Goal: Transaction & Acquisition: Book appointment/travel/reservation

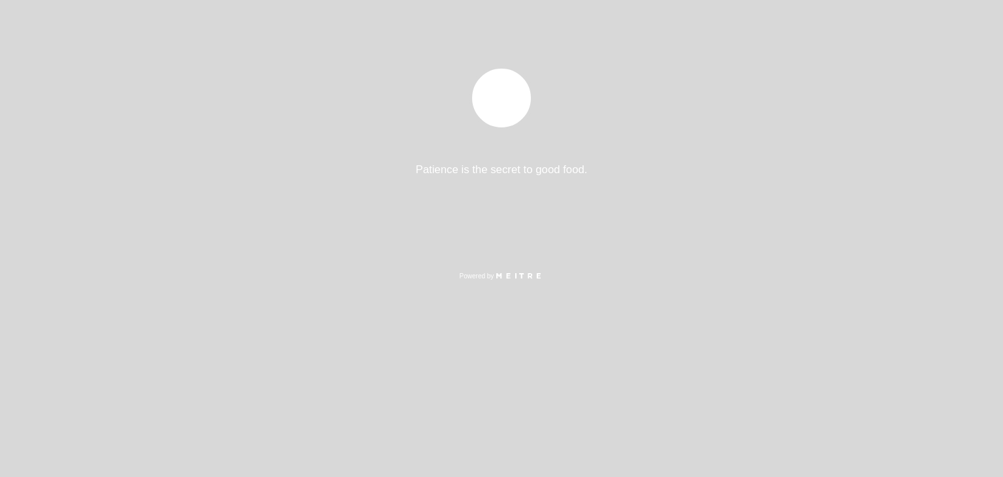
select select "es"
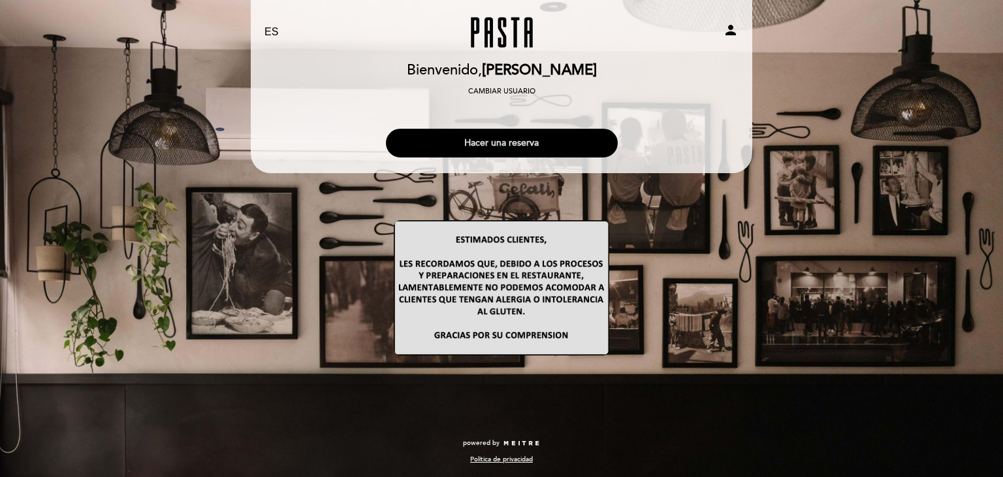
click at [541, 139] on button "Hacer una reserva" at bounding box center [502, 143] width 232 height 29
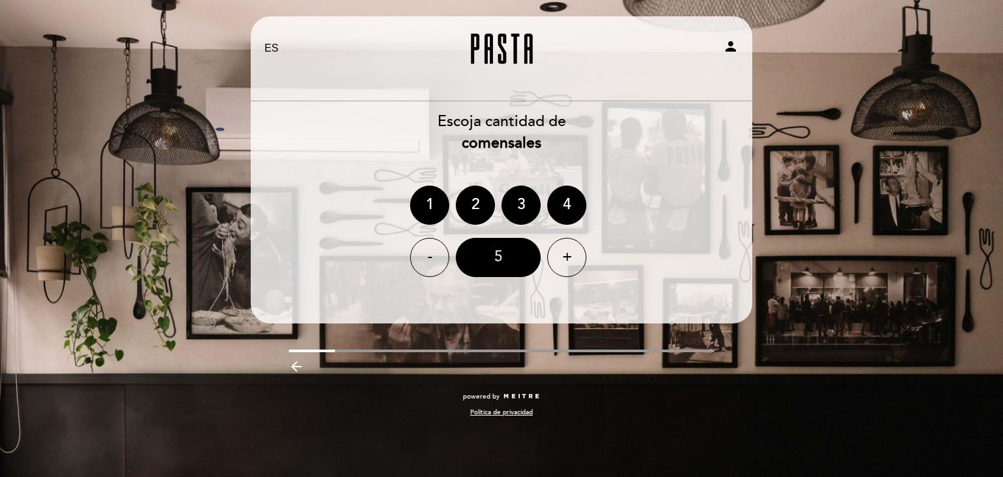
click at [496, 259] on div "5" at bounding box center [498, 257] width 85 height 39
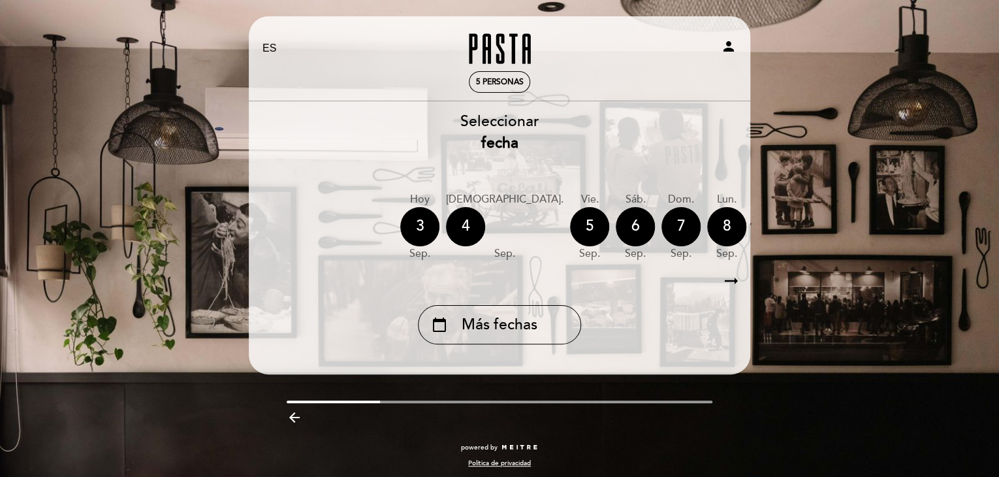
click at [753, 236] on div "9" at bounding box center [772, 226] width 39 height 39
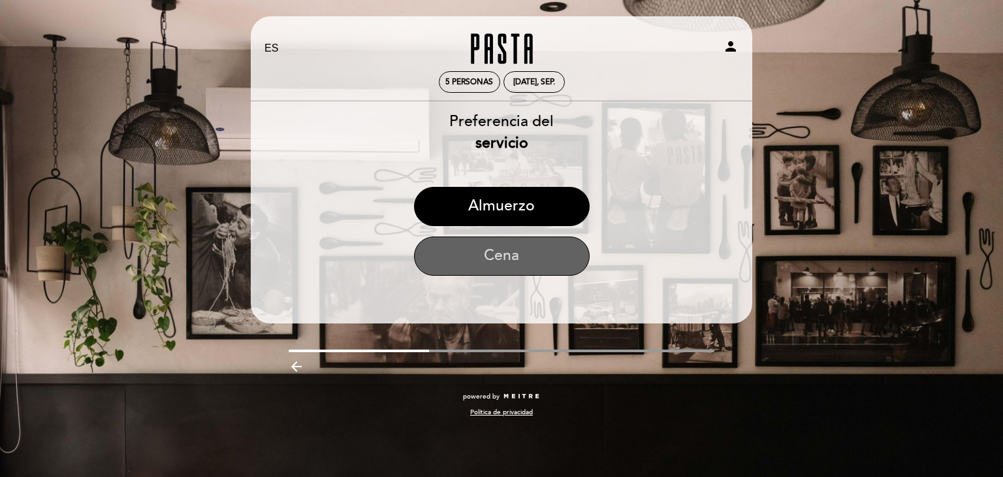
click at [509, 253] on button "Cena" at bounding box center [502, 255] width 176 height 39
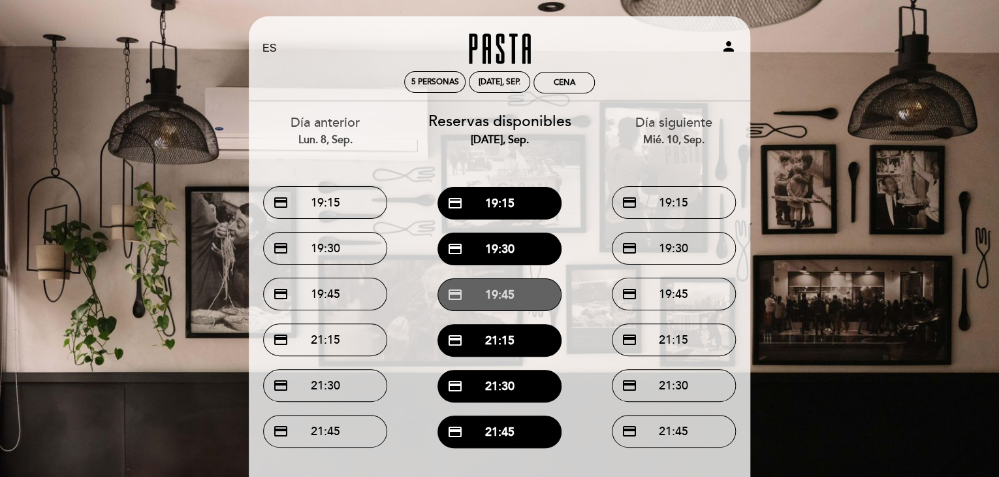
click at [506, 295] on button "credit_card 19:45" at bounding box center [500, 294] width 124 height 33
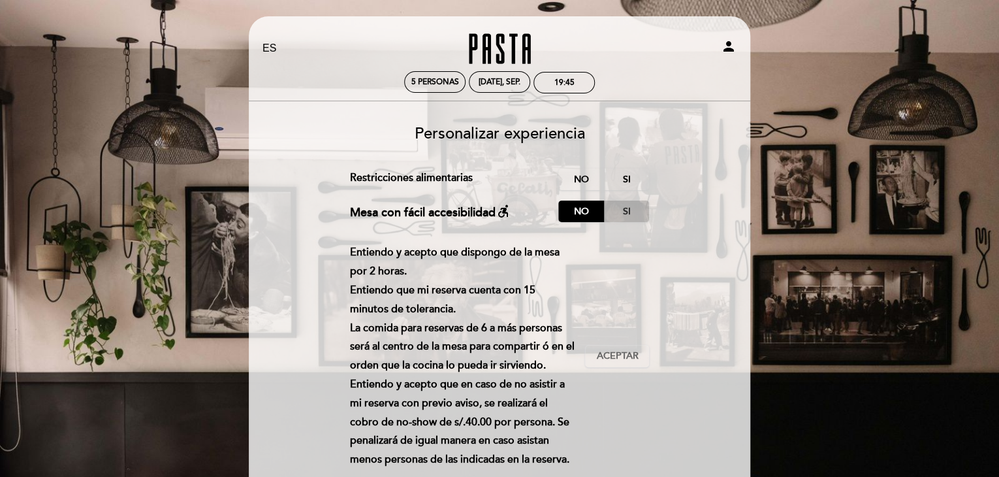
click at [628, 212] on label "Si" at bounding box center [626, 211] width 46 height 22
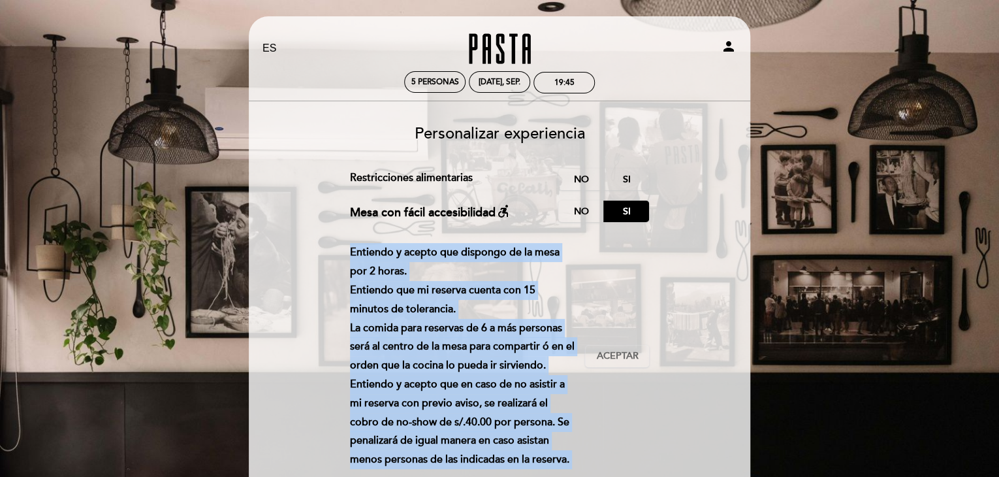
drag, startPoint x: 675, startPoint y: 221, endPoint x: 684, endPoint y: 283, distance: 62.8
click at [684, 283] on form "Cargo por servicio : 0 % Nothing selected 0 % 15 % 18 % 20 % Restricciones alim…" at bounding box center [499, 348] width 483 height 361
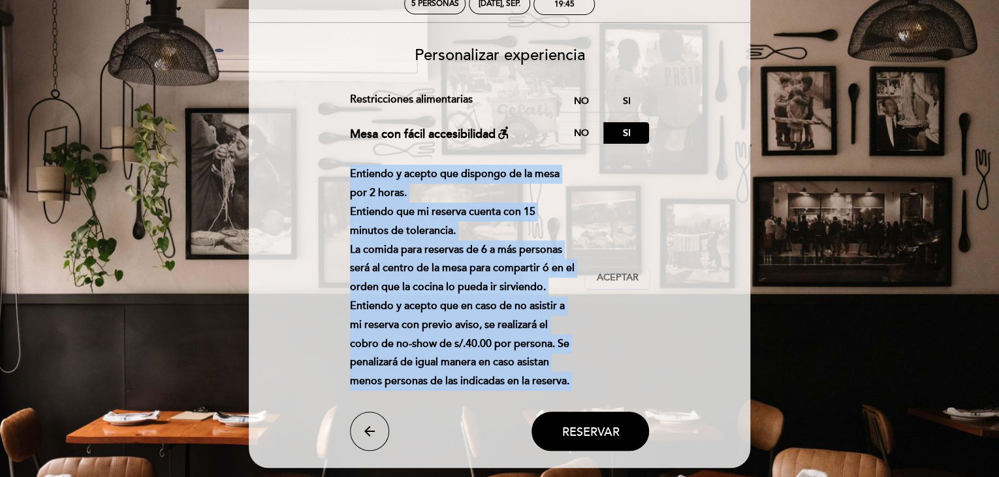
scroll to position [104, 0]
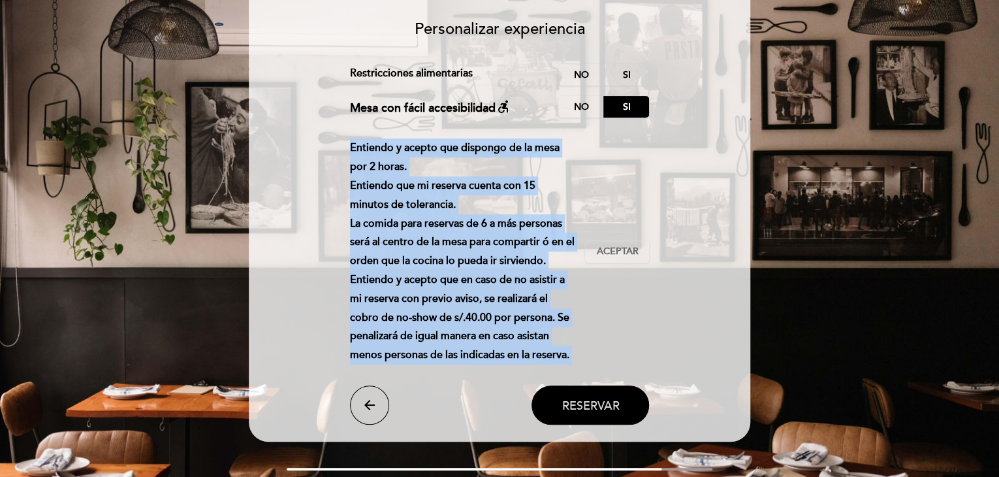
click at [596, 404] on span "Reservar" at bounding box center [590, 405] width 57 height 14
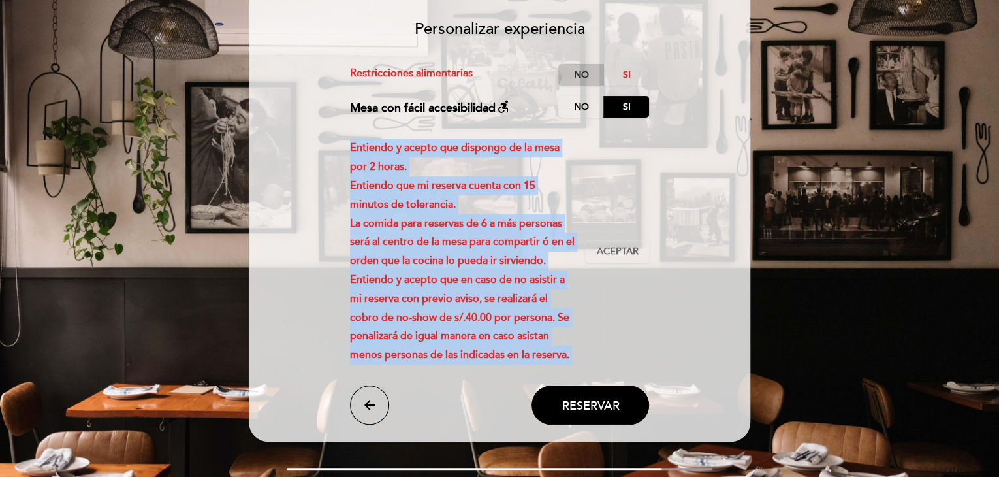
click at [579, 73] on label "No" at bounding box center [581, 75] width 46 height 22
click at [603, 402] on span "Reservar" at bounding box center [590, 405] width 57 height 14
click at [617, 248] on span "Aceptar" at bounding box center [617, 252] width 42 height 14
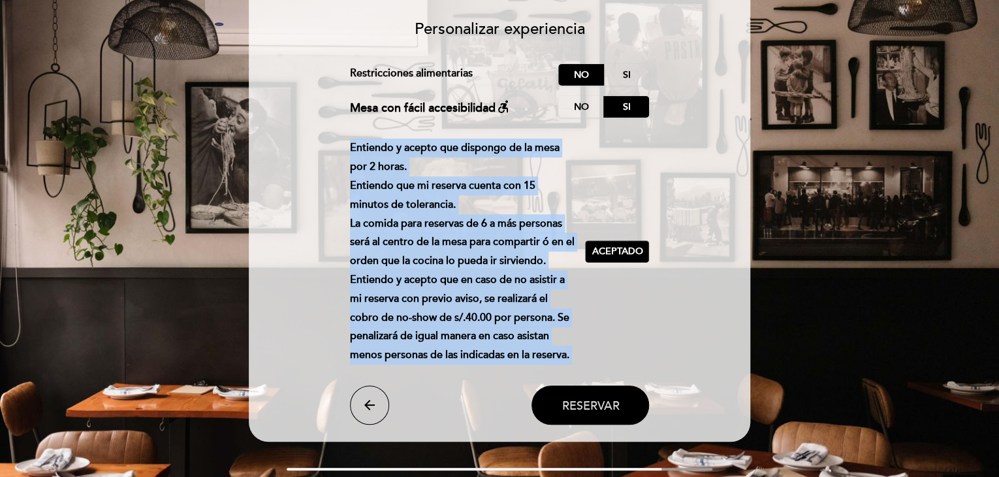
click at [612, 403] on span "Reservar" at bounding box center [590, 405] width 57 height 14
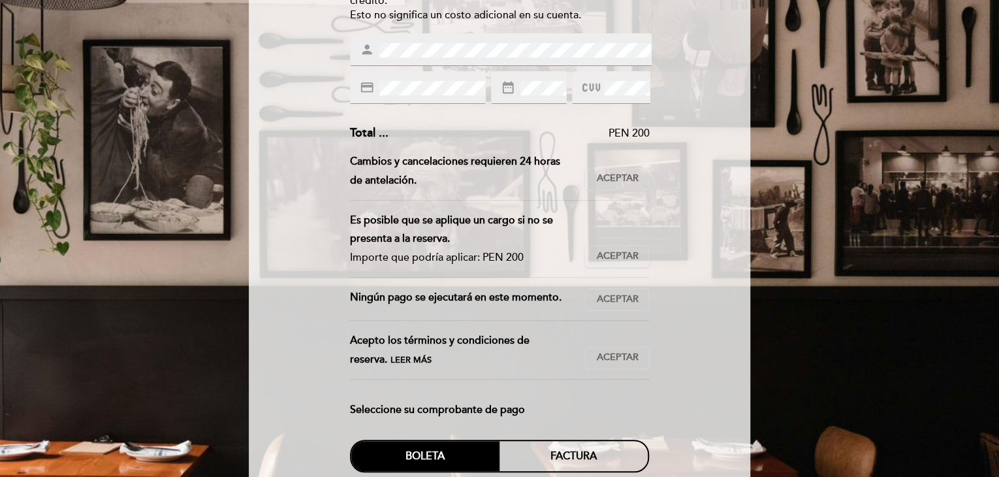
scroll to position [209, 0]
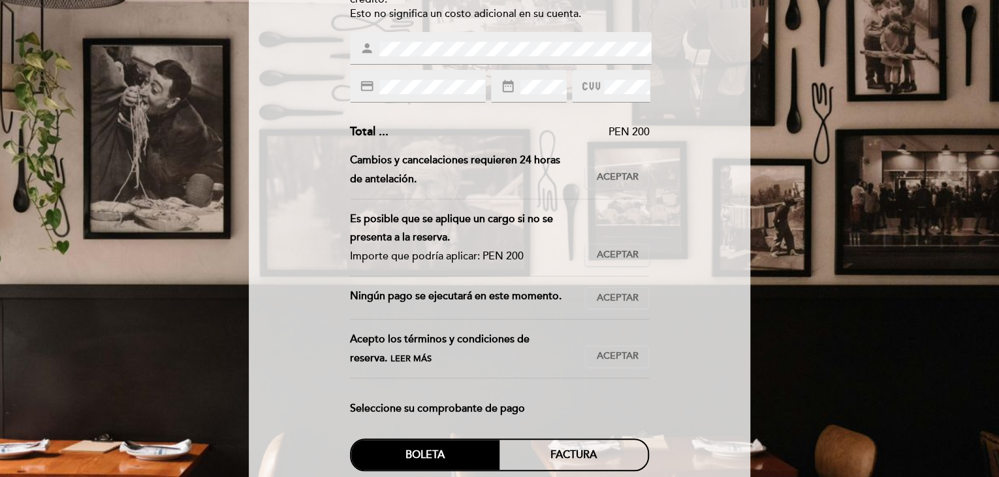
click at [391, 359] on span "Leer más" at bounding box center [411, 358] width 41 height 10
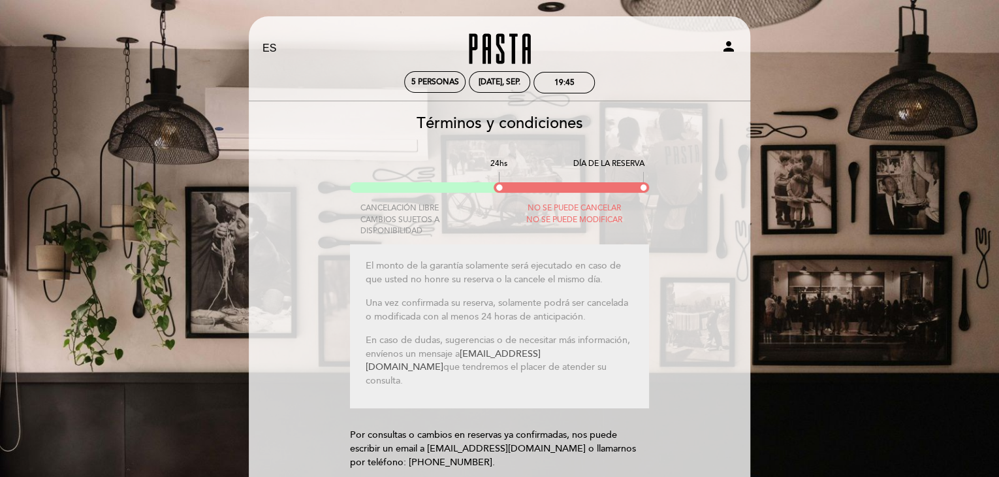
scroll to position [0, 0]
click at [376, 184] on img at bounding box center [500, 182] width 300 height 20
click at [387, 222] on div "CANCELACIÓN LIBRE CAMBIOS SUJETOS A DISPONIBILIDAD" at bounding box center [425, 218] width 150 height 33
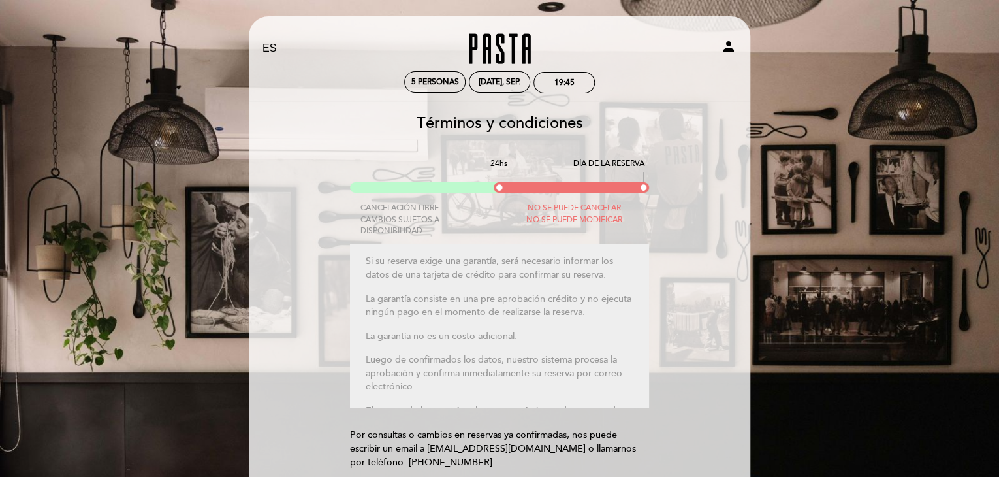
click at [387, 222] on div "CANCELACIÓN LIBRE CAMBIOS SUJETOS A DISPONIBILIDAD" at bounding box center [425, 218] width 150 height 33
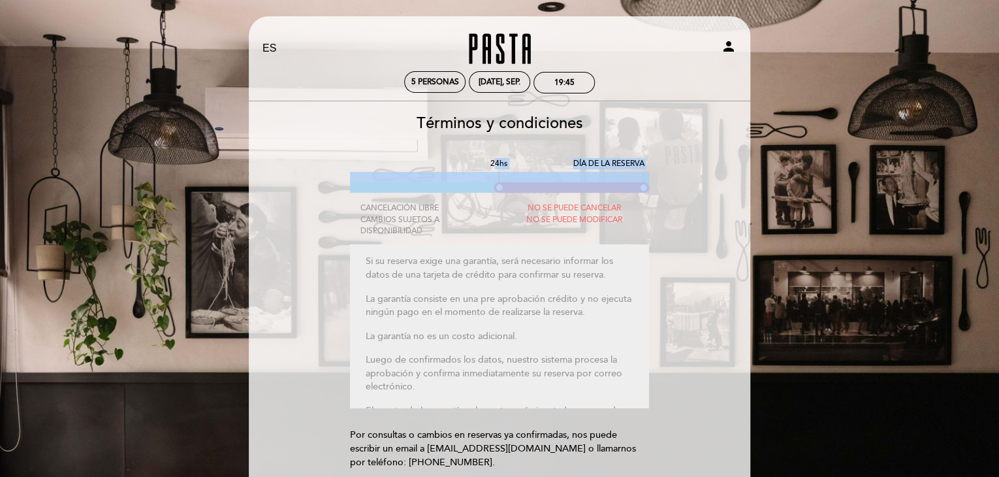
drag, startPoint x: 496, startPoint y: 164, endPoint x: 507, endPoint y: 185, distance: 23.4
click at [507, 185] on div "24hs DÍA DE LA RESERVA CANCELACIÓN LIBRE CAMBIOS SUJETOS A DISPONIBILIDAD NO SE…" at bounding box center [500, 190] width 300 height 65
click at [507, 185] on img at bounding box center [500, 182] width 300 height 20
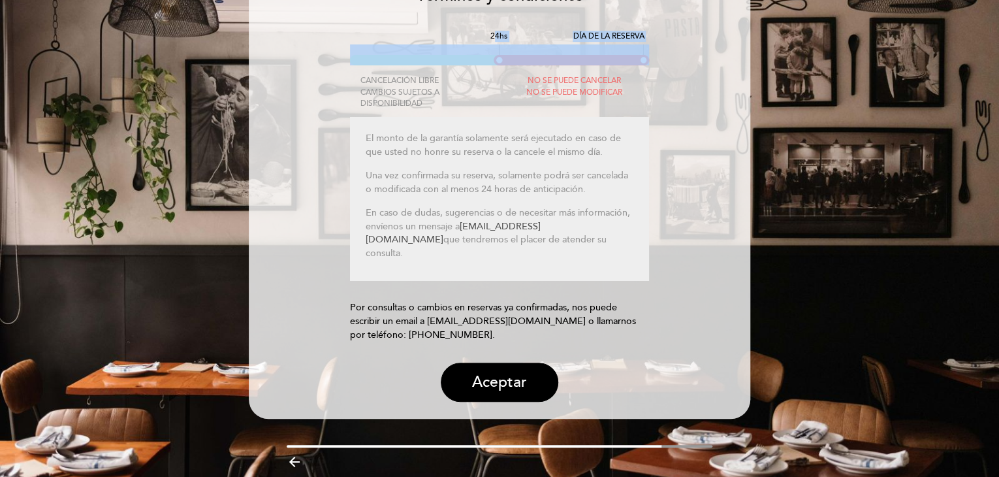
scroll to position [131, 0]
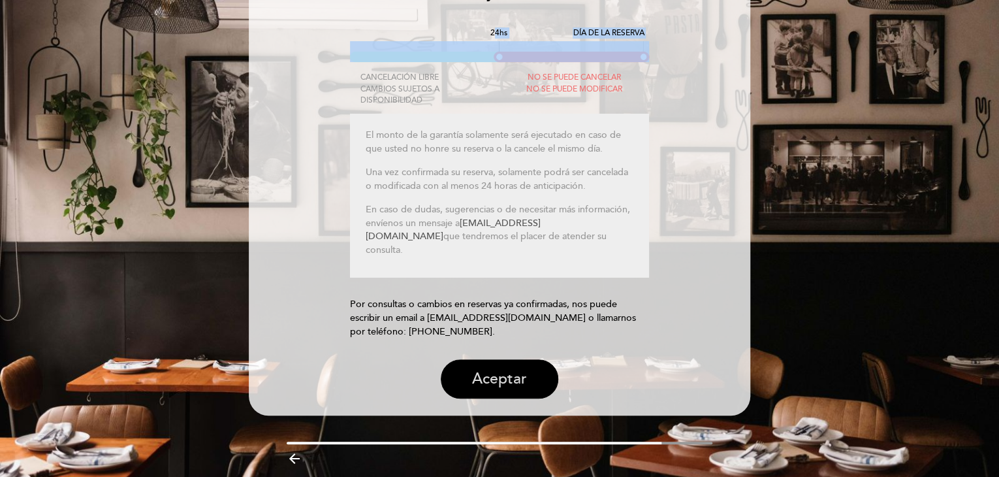
click at [502, 382] on button "Aceptar" at bounding box center [500, 378] width 118 height 39
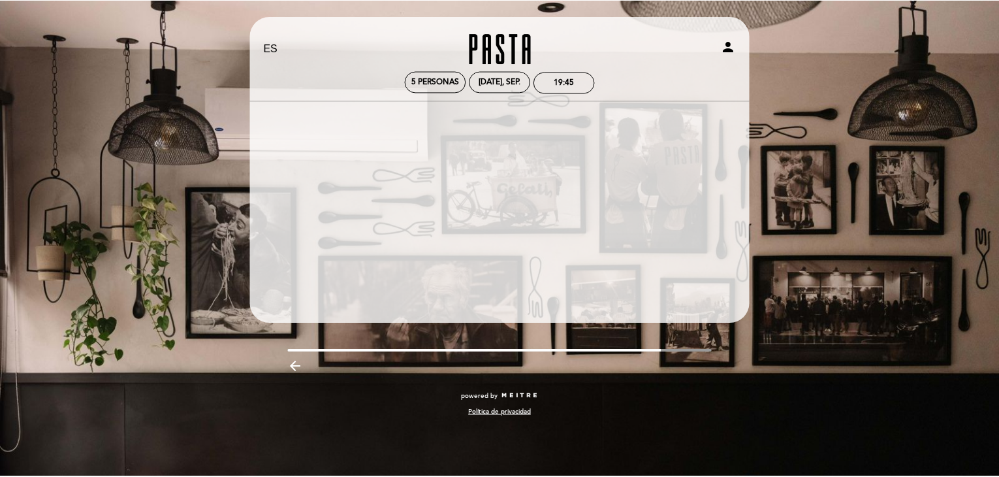
scroll to position [132, 0]
